Goal: Transaction & Acquisition: Complete application form

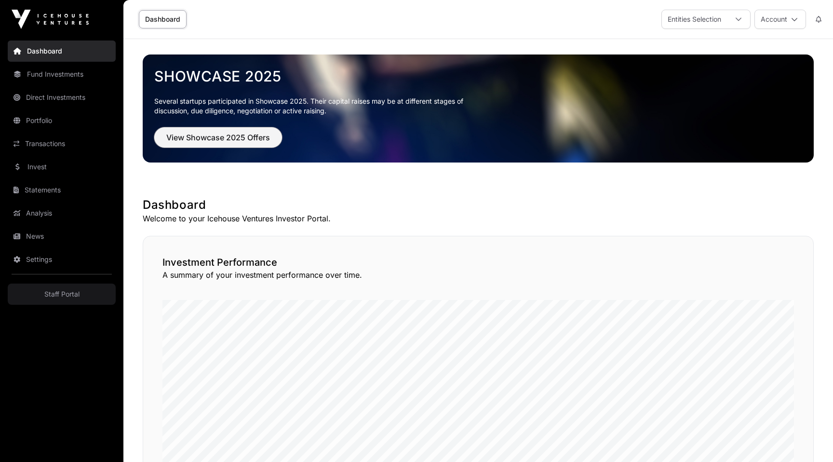
click at [234, 136] on span "View Showcase 2025 Offers" at bounding box center [218, 138] width 104 height 12
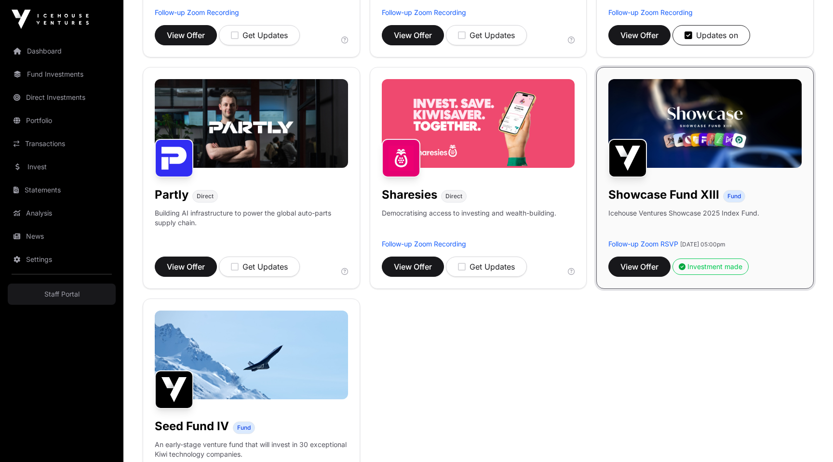
scroll to position [749, 0]
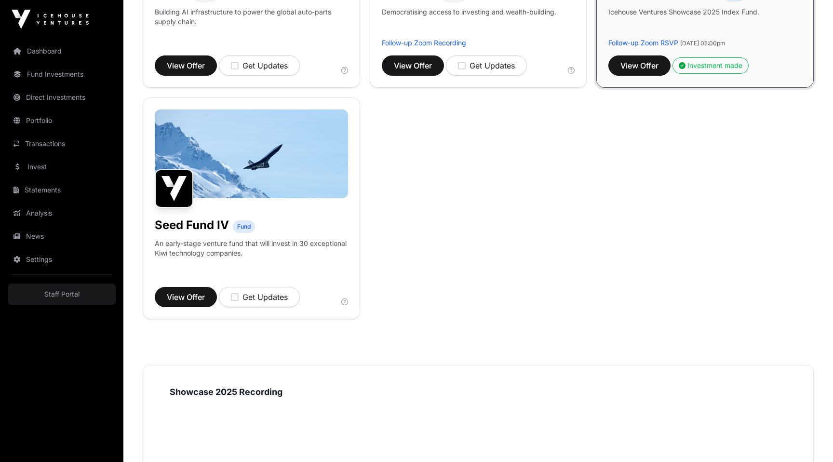
click at [248, 192] on img at bounding box center [251, 153] width 193 height 89
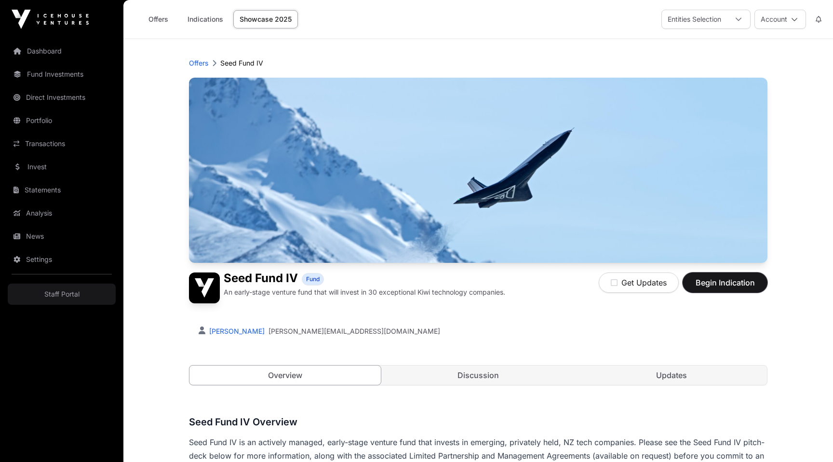
click at [742, 284] on span "Begin Indication" at bounding box center [724, 283] width 61 height 12
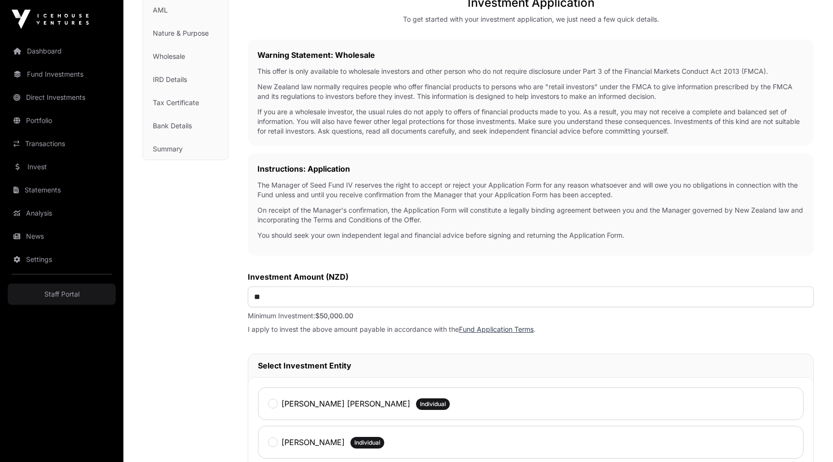
scroll to position [347, 0]
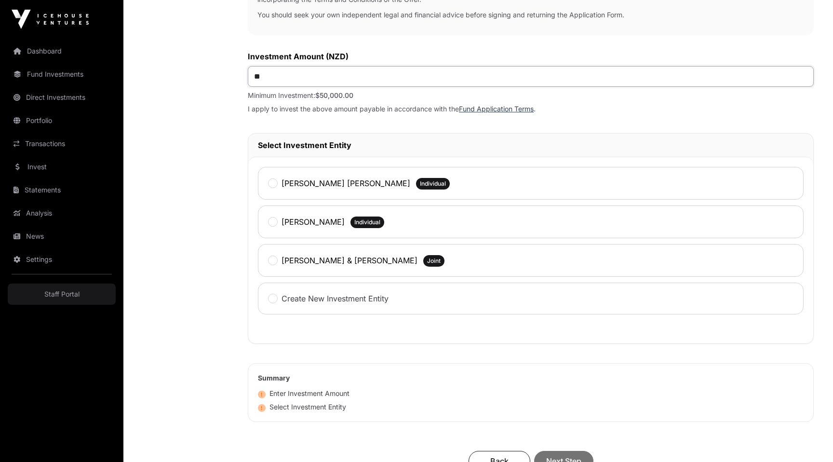
click at [292, 82] on input "**" at bounding box center [531, 76] width 566 height 21
type input "*******"
click at [158, 326] on div "Investment Fund Application AML Nature & Purpose Wholesale IRD Details Tax Cert…" at bounding box center [186, 150] width 86 height 831
click at [308, 233] on div "Bhaveshkumar Patel Individual" at bounding box center [530, 221] width 545 height 33
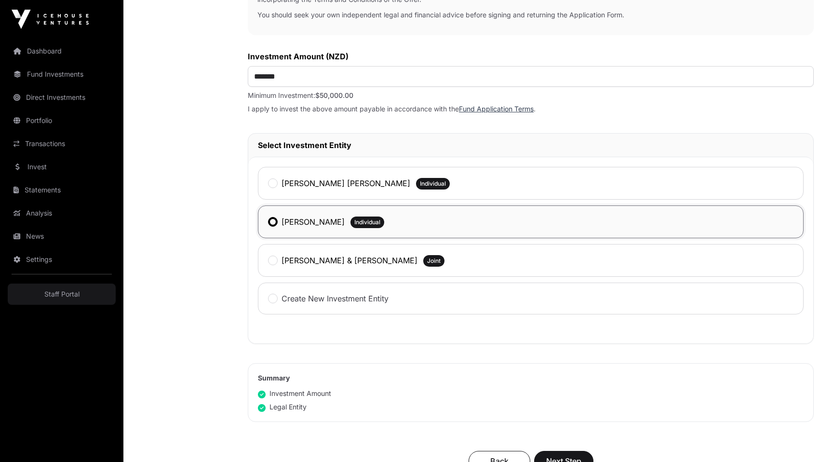
click at [189, 361] on div "Investment Fund Application AML Nature & Purpose Wholesale IRD Details Tax Cert…" at bounding box center [186, 150] width 86 height 831
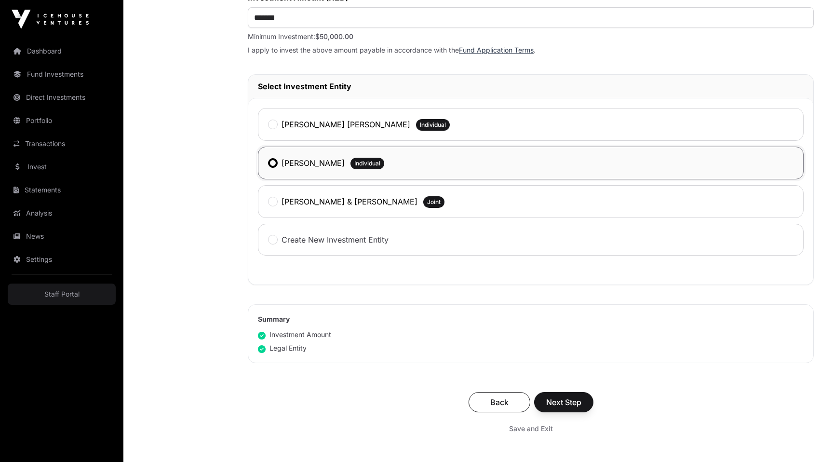
scroll to position [445, 0]
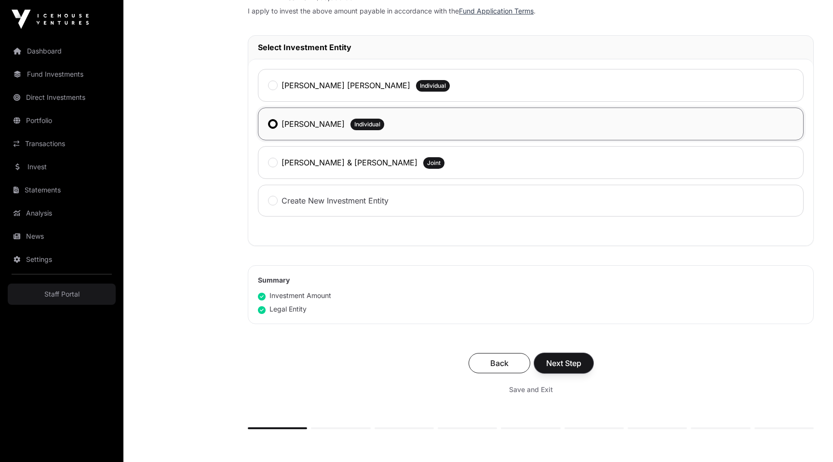
click at [574, 361] on span "Next Step" at bounding box center [563, 363] width 35 height 12
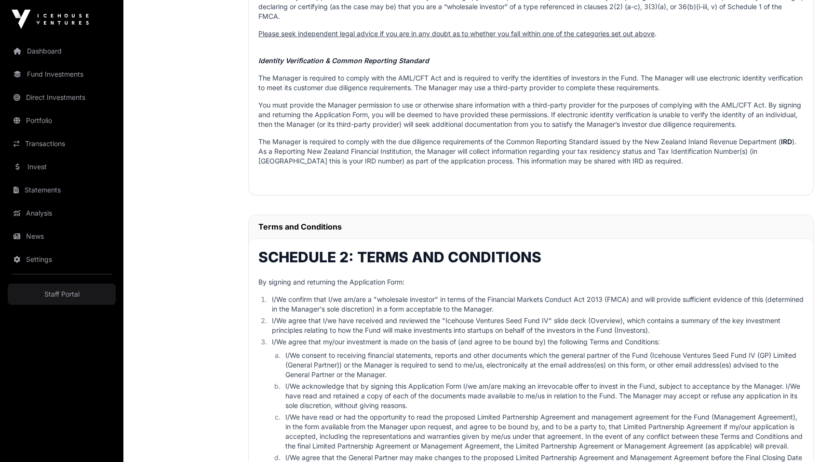
scroll to position [851, 0]
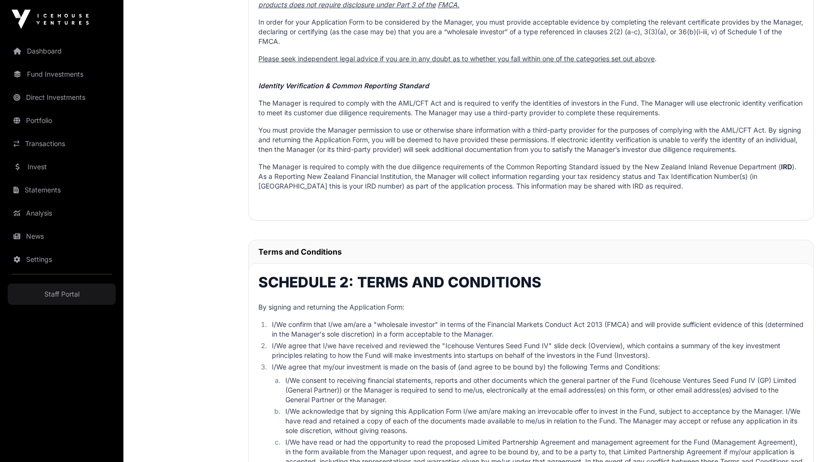
click at [371, 380] on li "I/We consent to receiving financial statements, reports and other documents whi…" at bounding box center [542, 389] width 521 height 29
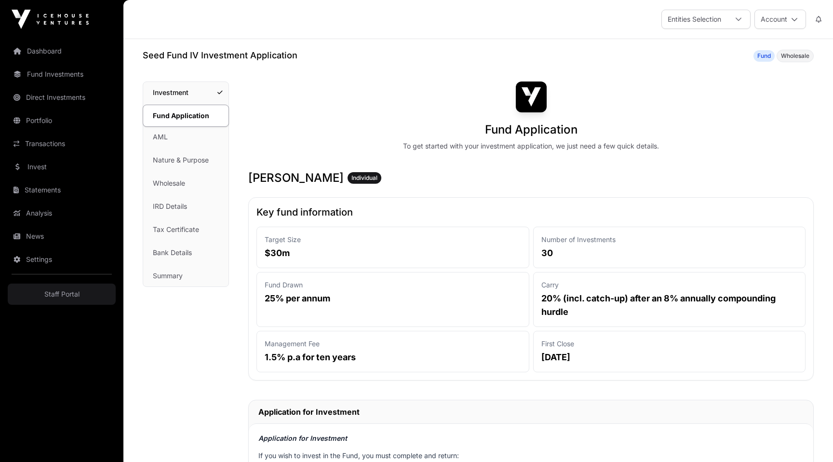
click at [818, 16] on icon at bounding box center [818, 19] width 6 height 7
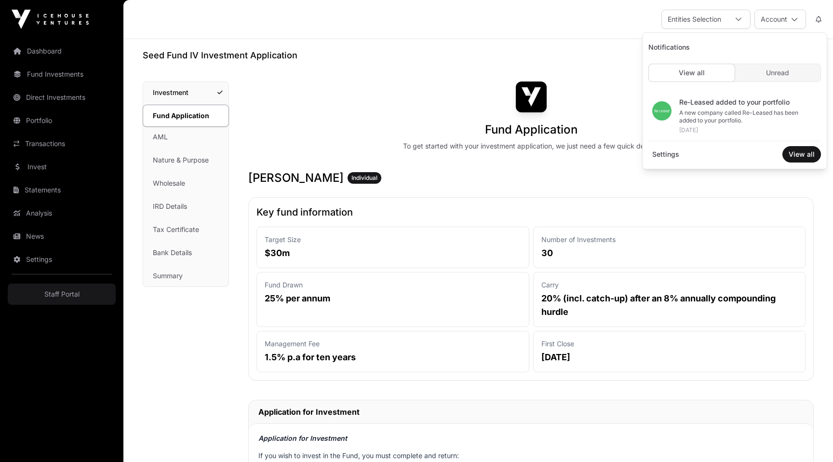
click at [618, 244] on div "Number of Investments 30" at bounding box center [669, 246] width 273 height 41
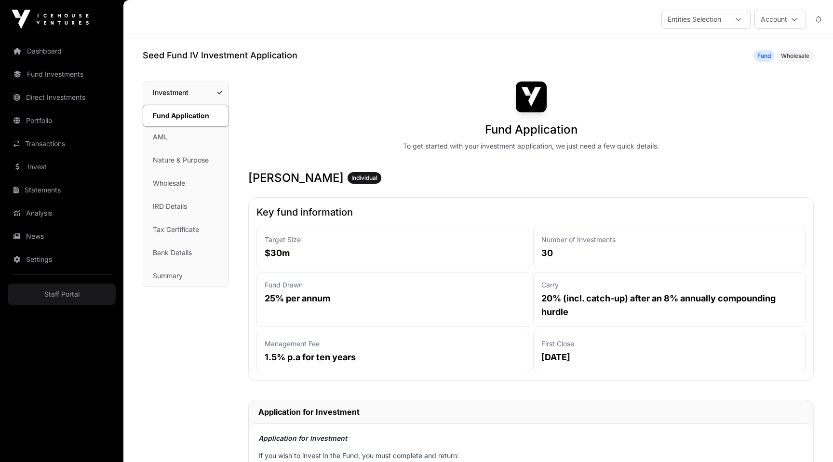
click at [82, 293] on link "Staff Portal" at bounding box center [62, 293] width 108 height 21
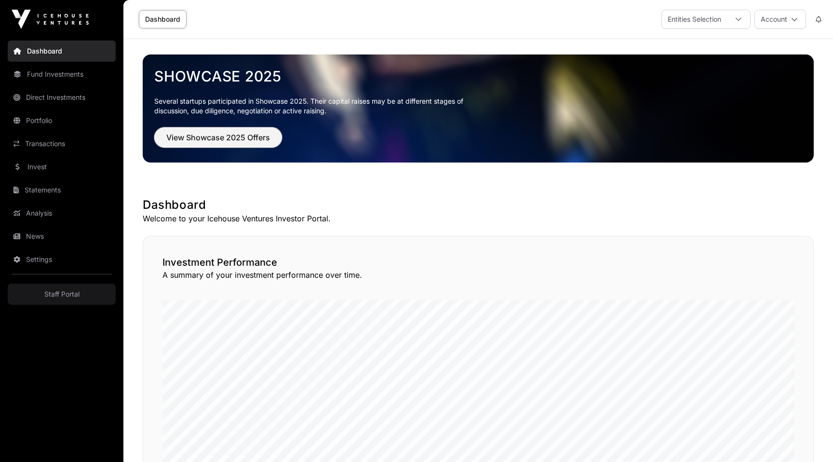
click at [234, 134] on span "View Showcase 2025 Offers" at bounding box center [218, 138] width 104 height 12
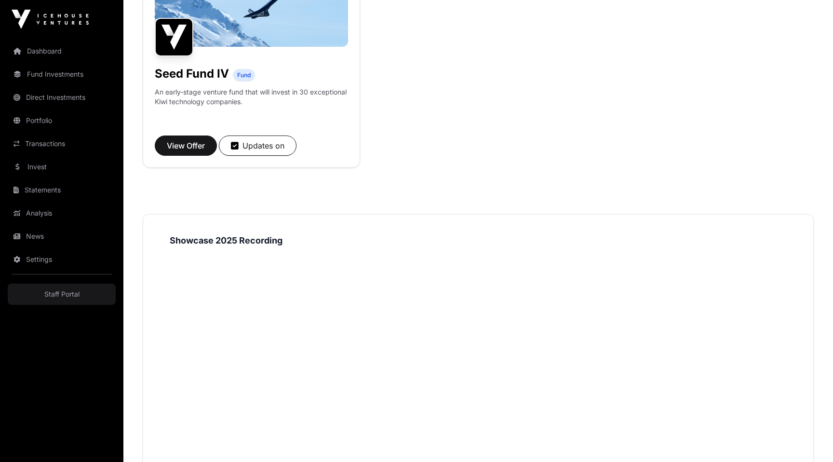
scroll to position [872, 0]
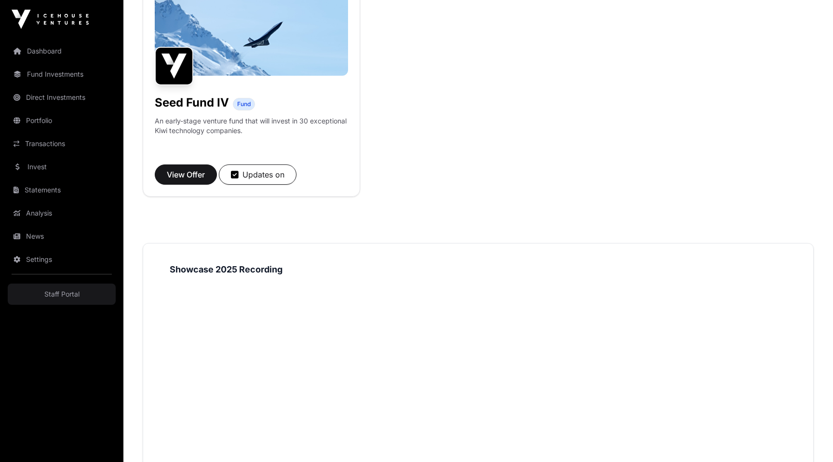
click at [265, 112] on div "Seed Fund IV Fund An early-stage venture fund that will invest in 30 exceptiona…" at bounding box center [251, 86] width 217 height 222
click at [239, 73] on img at bounding box center [251, 31] width 193 height 89
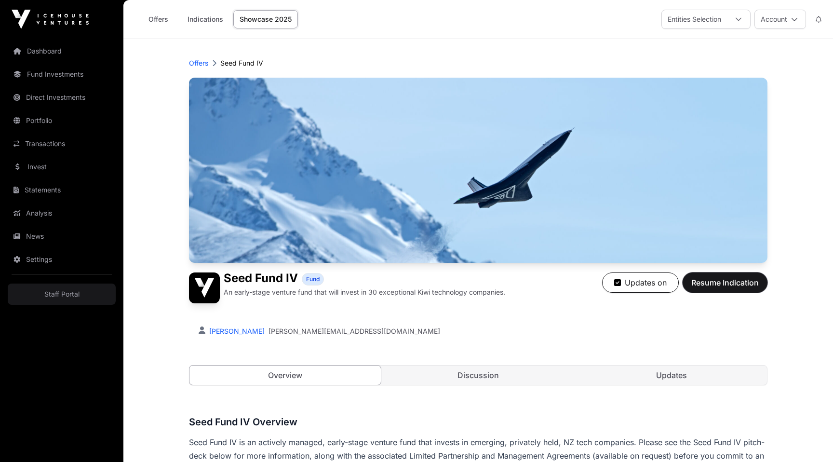
click at [716, 285] on span "Resume Indication" at bounding box center [724, 283] width 67 height 12
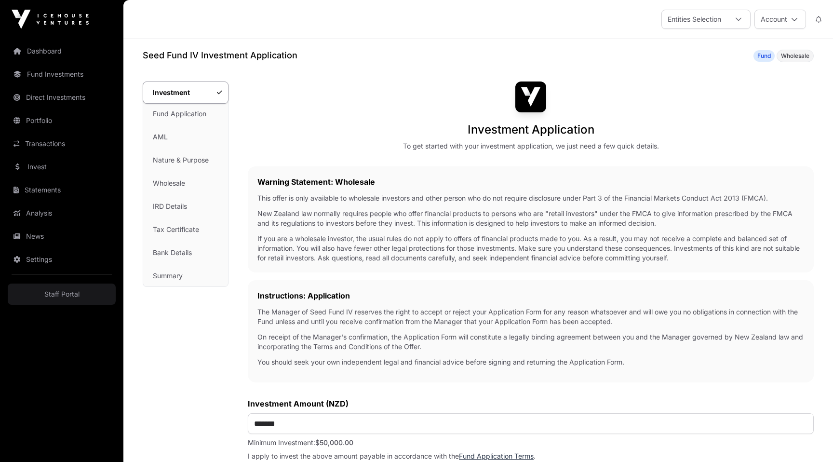
click at [194, 115] on link "Fund Application" at bounding box center [185, 113] width 85 height 21
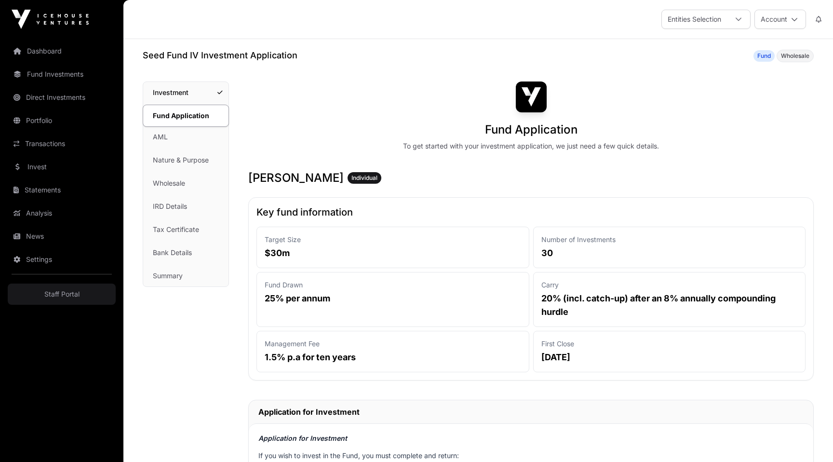
click at [644, 129] on div "Fund Application To get started with your investment application, we just need …" at bounding box center [530, 115] width 565 height 69
click at [181, 95] on link "Investment" at bounding box center [185, 92] width 85 height 21
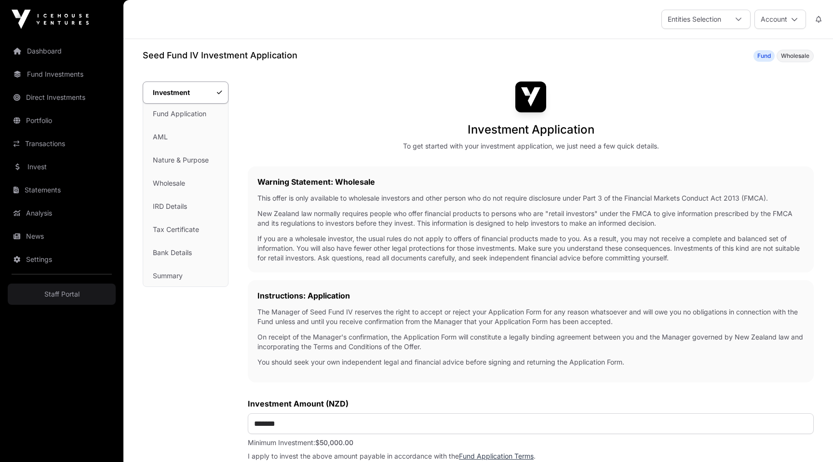
scroll to position [368, 0]
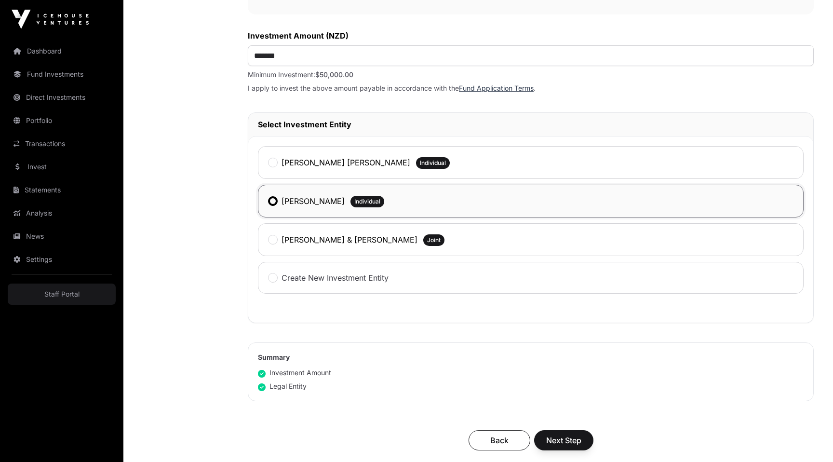
click at [215, 256] on div "Investment Investment Fund Application AML Nature & Purpose Wholesale IRD Detai…" at bounding box center [186, 129] width 86 height 831
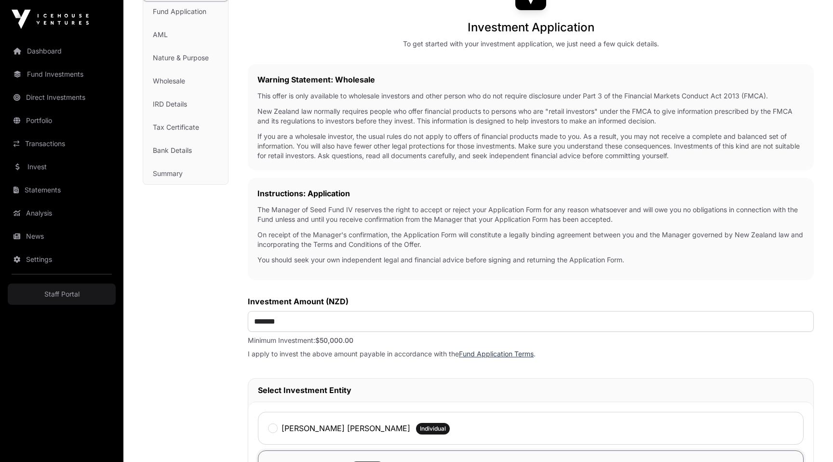
scroll to position [0, 0]
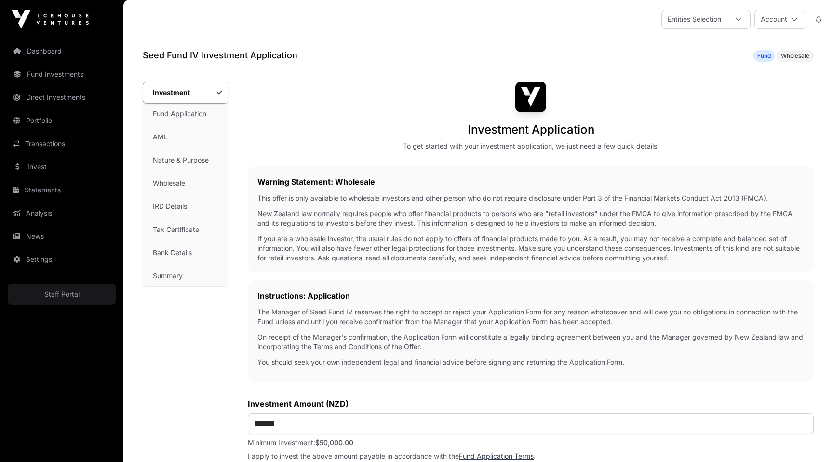
click at [53, 52] on link "Dashboard" at bounding box center [62, 50] width 108 height 21
